Goal: Task Accomplishment & Management: Complete application form

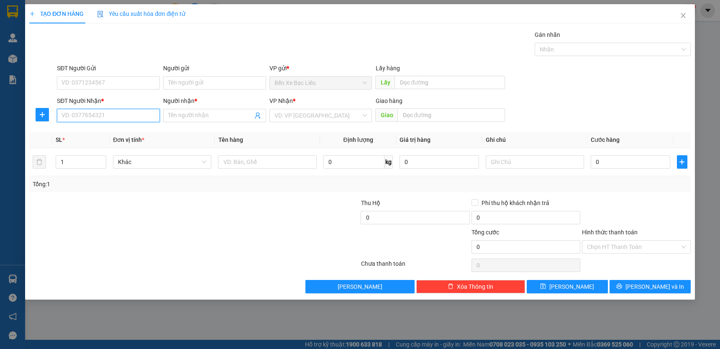
click at [128, 118] on input "SĐT Người Nhận *" at bounding box center [108, 115] width 103 height 13
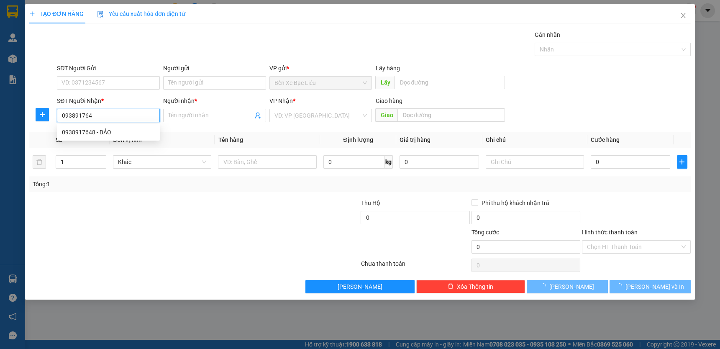
type input "0938917648"
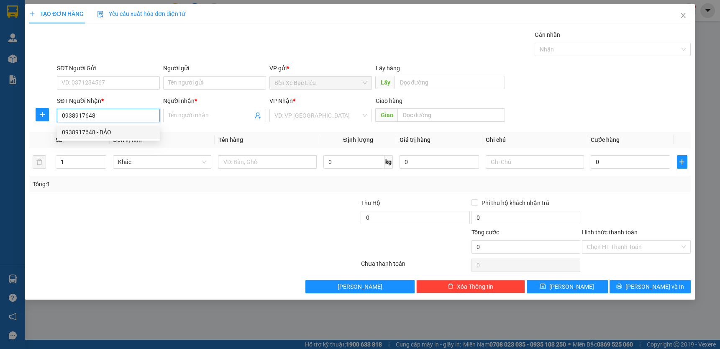
drag, startPoint x: 123, startPoint y: 127, endPoint x: 130, endPoint y: 127, distance: 7.1
click at [122, 126] on div "0938917648 - BẢO" at bounding box center [108, 131] width 103 height 13
type input "BẢO"
type input "30.000"
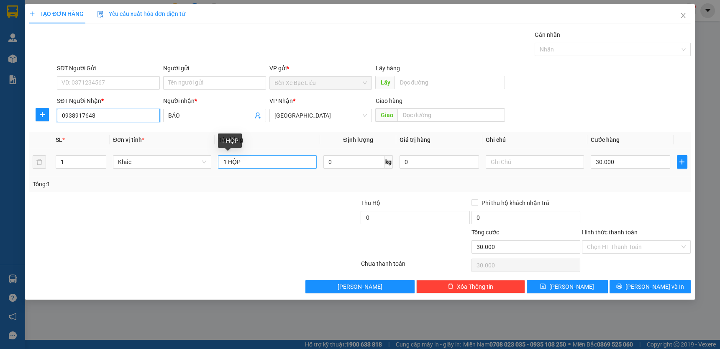
type input "0938917648"
click at [250, 164] on input "1 HỘP" at bounding box center [267, 161] width 98 height 13
type input "1 THÙNG"
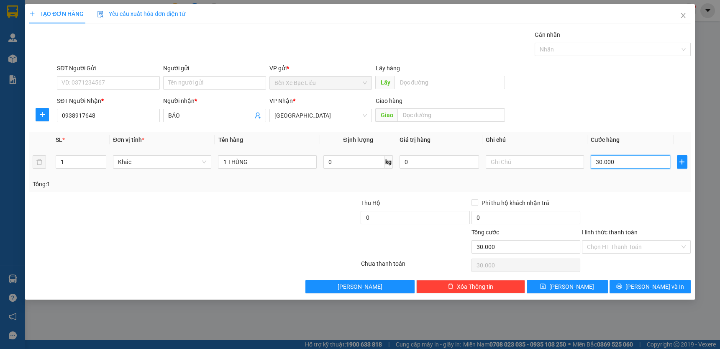
click at [635, 163] on input "30.000" at bounding box center [629, 161] width 79 height 13
type input "0"
click at [594, 161] on input "0" at bounding box center [629, 161] width 79 height 13
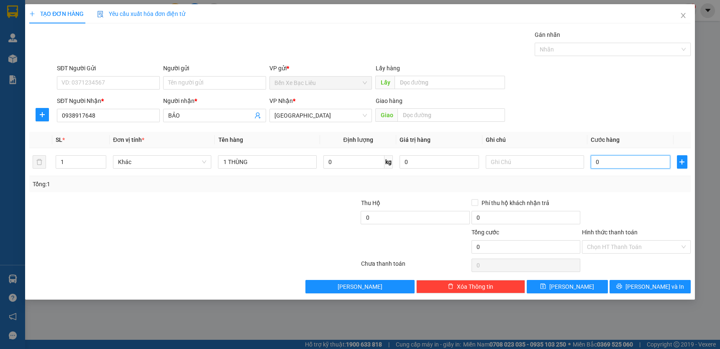
type input "50"
type input "50.000"
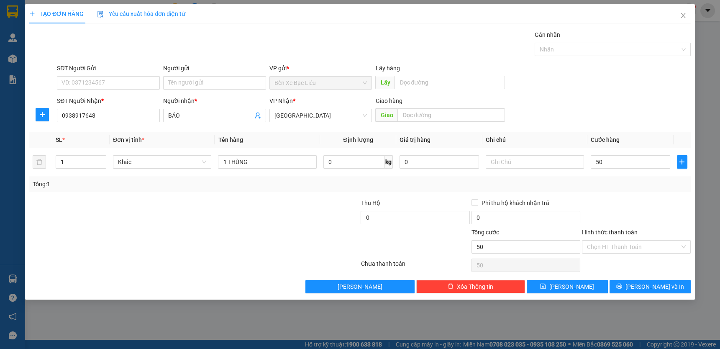
type input "50.000"
click at [641, 189] on div "Tổng: 1" at bounding box center [359, 184] width 661 height 16
click at [643, 238] on div "Hình thức thanh toán" at bounding box center [636, 233] width 109 height 13
click at [649, 247] on input "Hình thức thanh toán" at bounding box center [633, 246] width 93 height 13
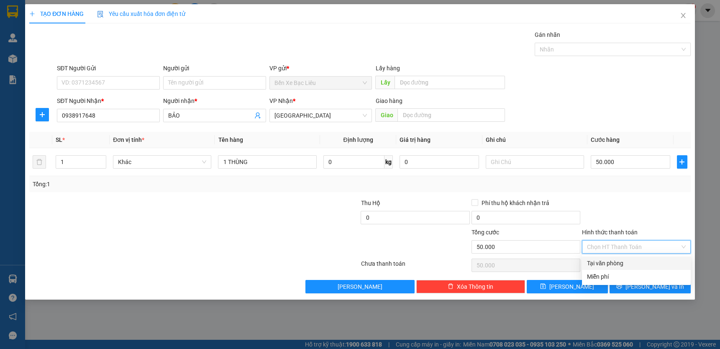
click at [650, 265] on div "Tại văn phòng" at bounding box center [636, 262] width 99 height 9
type input "0"
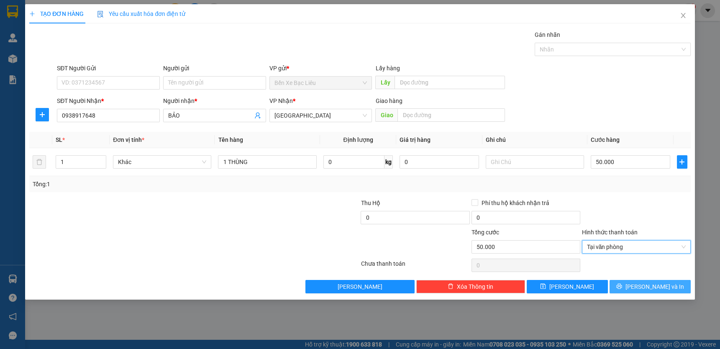
click at [650, 287] on span "[PERSON_NAME] và In" at bounding box center [654, 286] width 59 height 9
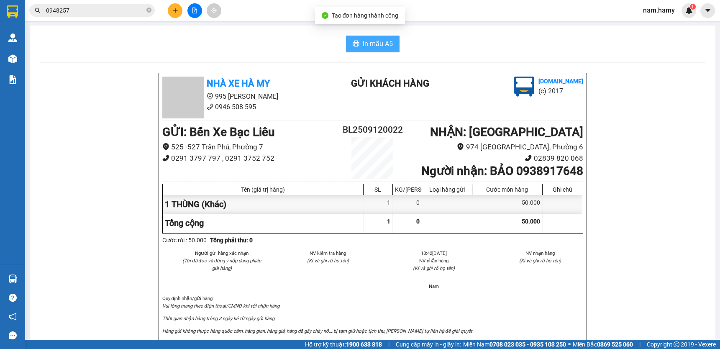
click at [386, 40] on span "In mẫu A5" at bounding box center [378, 43] width 30 height 10
